Goal: Task Accomplishment & Management: Use online tool/utility

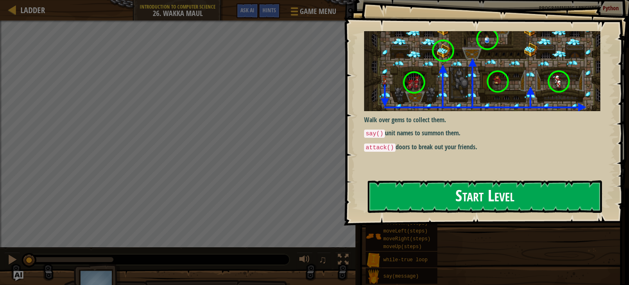
click at [394, 180] on button "Start Level" at bounding box center [485, 196] width 234 height 32
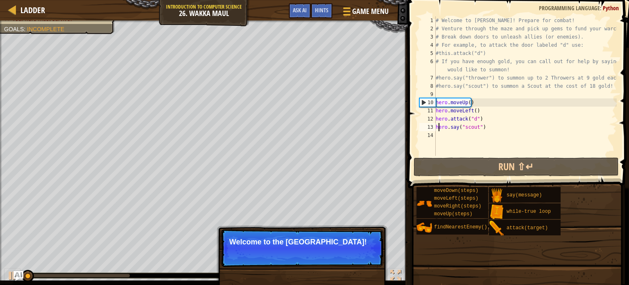
click at [437, 126] on div "# Welcome to [PERSON_NAME]! Prepare for combat! # Venture through the maze and …" at bounding box center [551, 94] width 235 height 156
type textarea "hero.say("scout")"
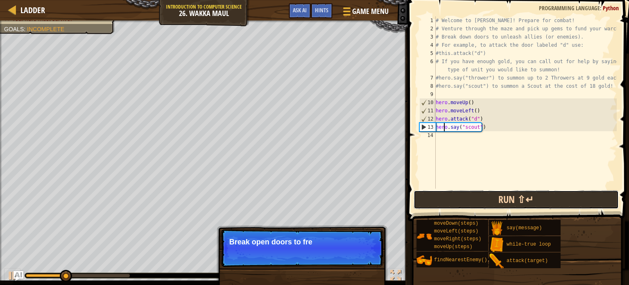
click at [429, 192] on button "Run ⇧↵" at bounding box center [516, 199] width 205 height 19
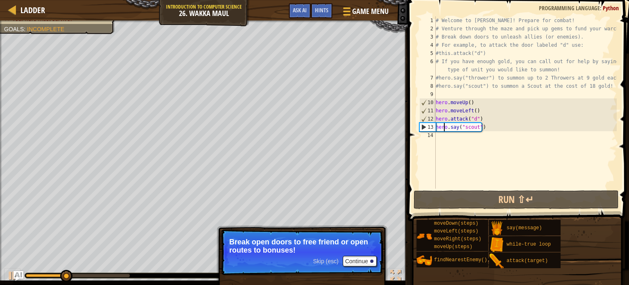
click at [405, 14] on div "Ladder Introduction to Computer Science 26. Wakka Maul Game Menu Done Hints Ask…" at bounding box center [314, 142] width 629 height 285
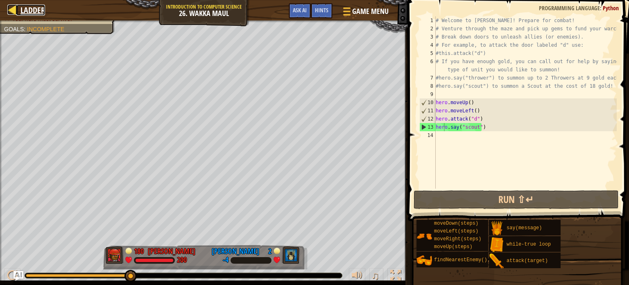
click at [30, 6] on span "Ladder" at bounding box center [32, 10] width 25 height 11
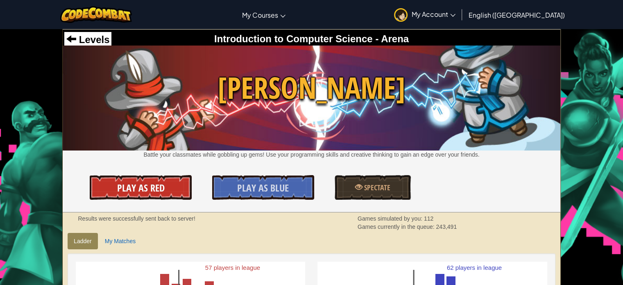
click at [165, 180] on link "Play As Red" at bounding box center [141, 187] width 102 height 25
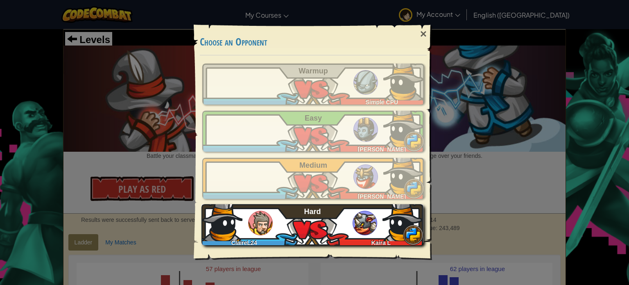
click at [335, 224] on div "ClaireL24 [PERSON_NAME]" at bounding box center [312, 224] width 222 height 41
